Goal: Information Seeking & Learning: Learn about a topic

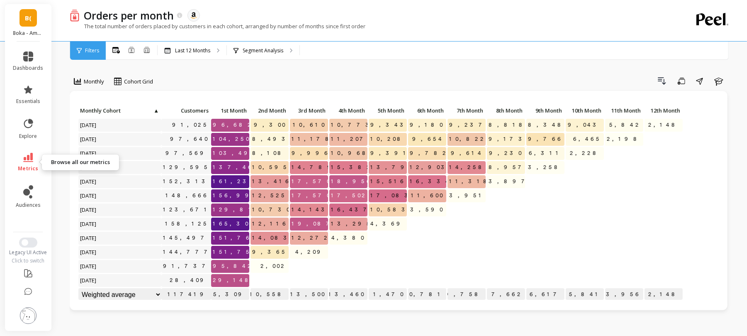
click at [24, 163] on link "metrics" at bounding box center [28, 162] width 30 height 19
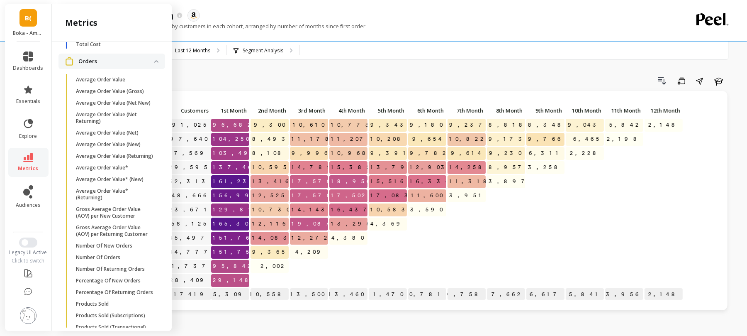
scroll to position [541, 0]
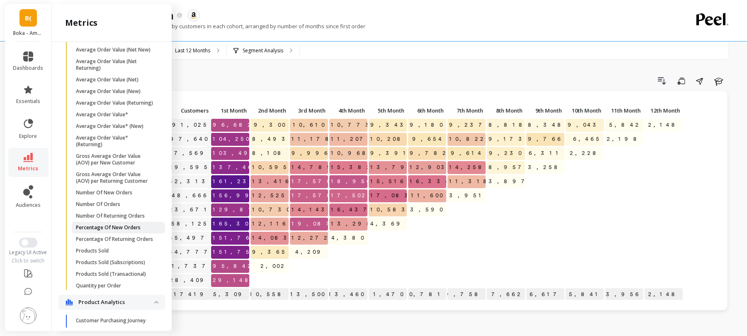
click at [101, 233] on link "Percentage Of New Orders" at bounding box center [118, 227] width 93 height 12
